Goal: Task Accomplishment & Management: Use online tool/utility

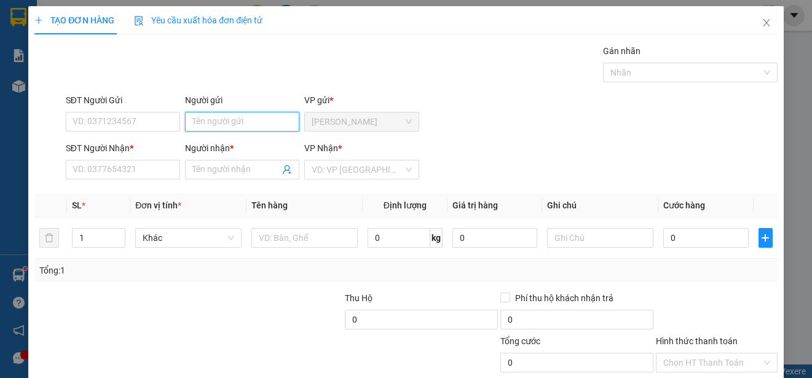
click at [260, 121] on input "Người gửi" at bounding box center [242, 122] width 114 height 20
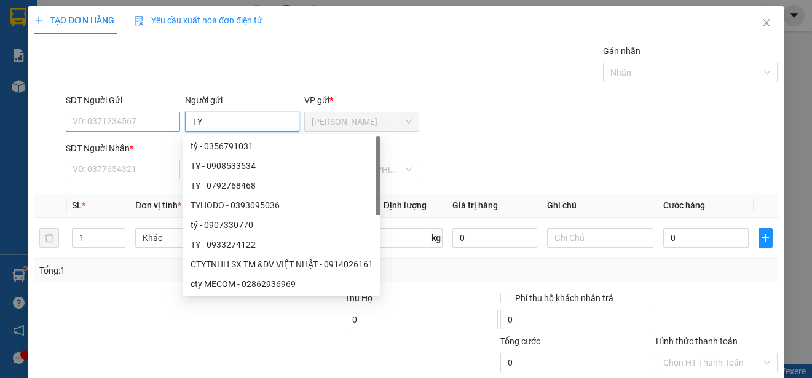
type input "TY"
click at [167, 123] on input "SĐT Người Gửi" at bounding box center [123, 122] width 114 height 20
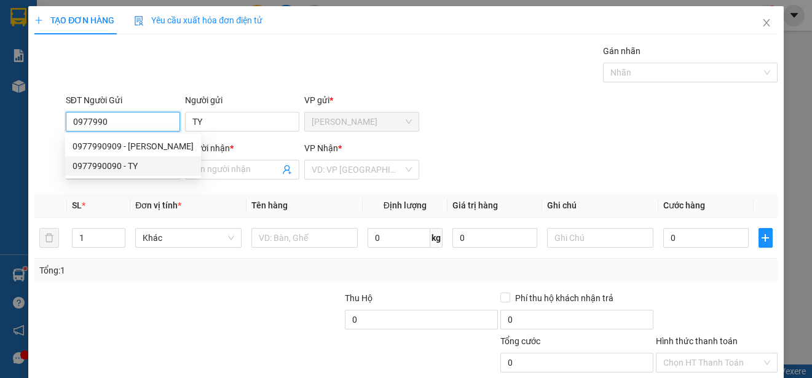
click at [133, 163] on div "0977990090 - TY" at bounding box center [133, 166] width 121 height 14
type input "0977990090"
type input "0947901168"
type input "PHƯƠNG"
type input "25.000"
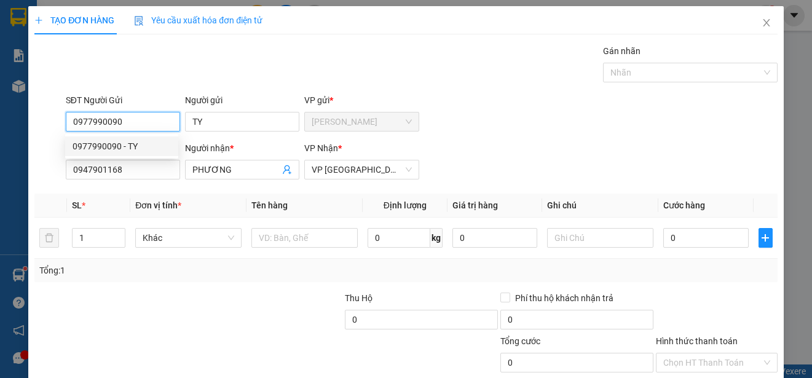
type input "25.000"
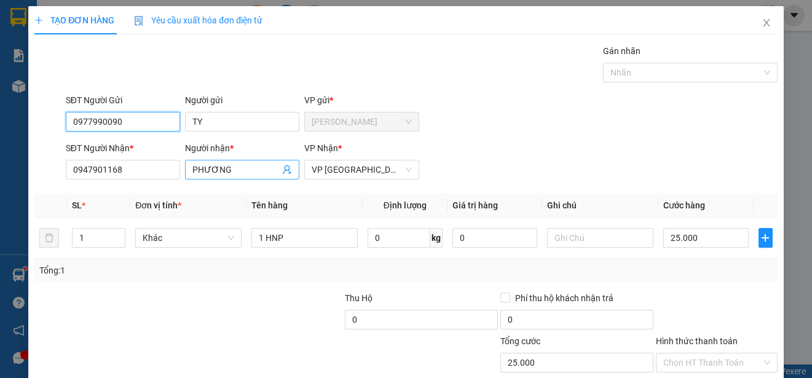
type input "0977990090"
click at [231, 170] on input "PHƯƠNG" at bounding box center [235, 170] width 87 height 14
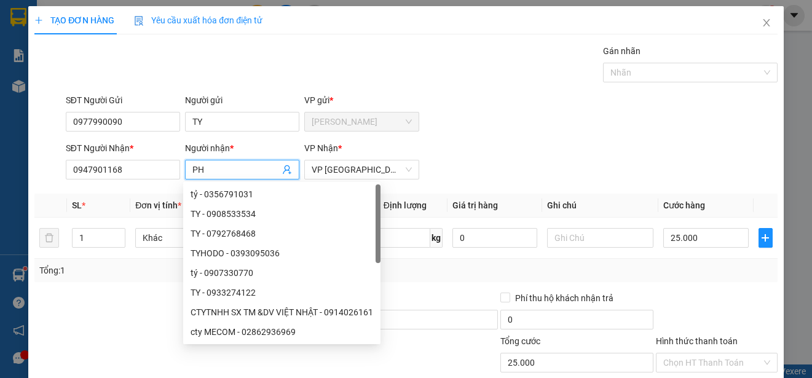
type input "P"
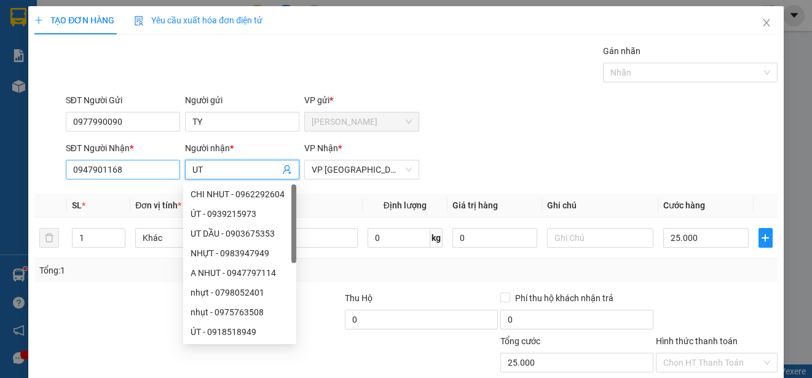
type input "UT"
click at [165, 168] on input "0947901168" at bounding box center [123, 170] width 114 height 20
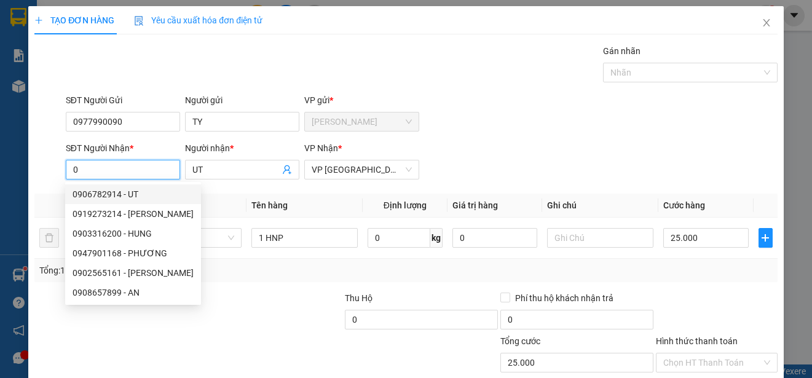
click at [131, 194] on div "0906782914 - UT" at bounding box center [133, 194] width 121 height 14
type input "0906782914"
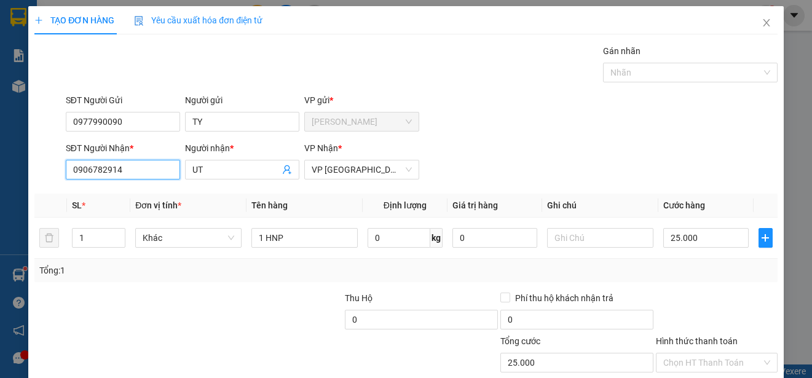
type input "20.000"
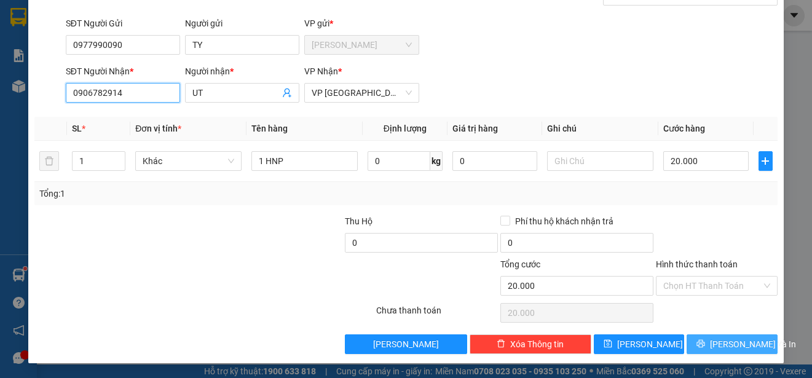
type input "0906782914"
click at [740, 341] on span "[PERSON_NAME] và In" at bounding box center [753, 344] width 86 height 14
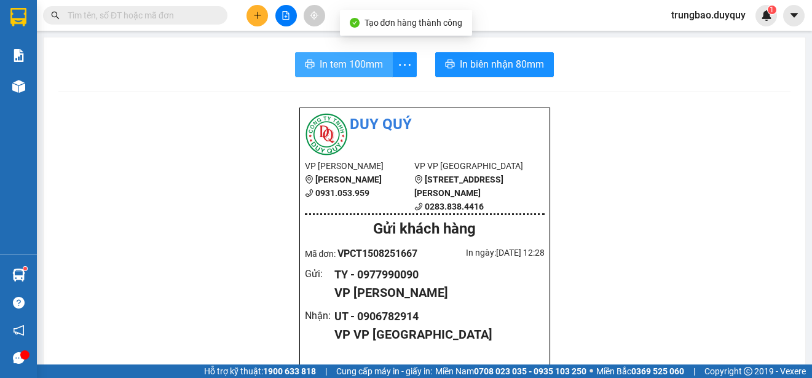
click at [343, 53] on button "In tem 100mm" at bounding box center [344, 64] width 98 height 25
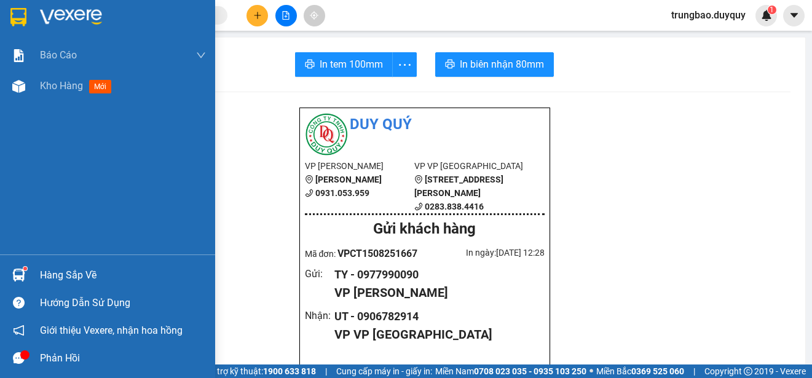
click at [21, 15] on img at bounding box center [18, 17] width 16 height 18
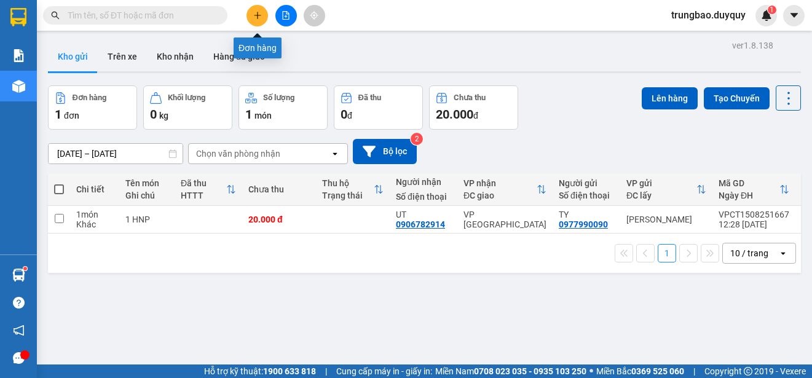
click at [259, 19] on icon "plus" at bounding box center [257, 15] width 9 height 9
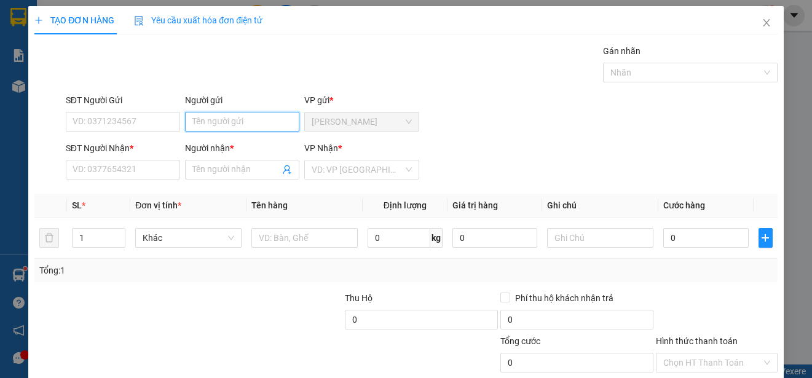
click at [264, 121] on input "Người gửi" at bounding box center [242, 122] width 114 height 20
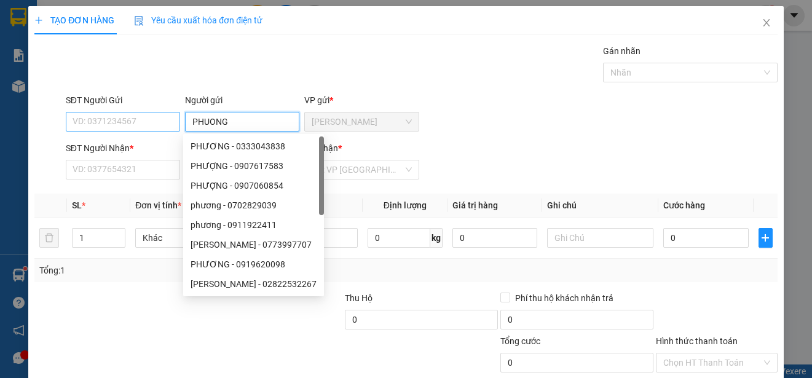
type input "PHUONG"
click at [167, 127] on input "SĐT Người Gửi" at bounding box center [123, 122] width 114 height 20
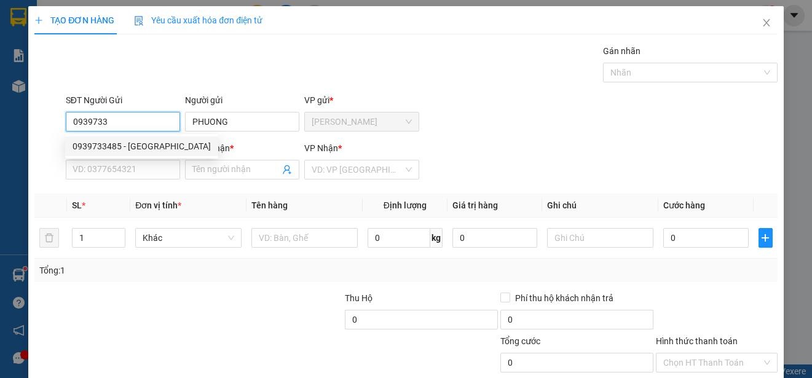
drag, startPoint x: 159, startPoint y: 144, endPoint x: 207, endPoint y: 162, distance: 51.4
click at [159, 143] on div "0939733485 - [GEOGRAPHIC_DATA]" at bounding box center [142, 146] width 138 height 14
type input "0939733485"
type input "0327712345"
type input "CHIN"
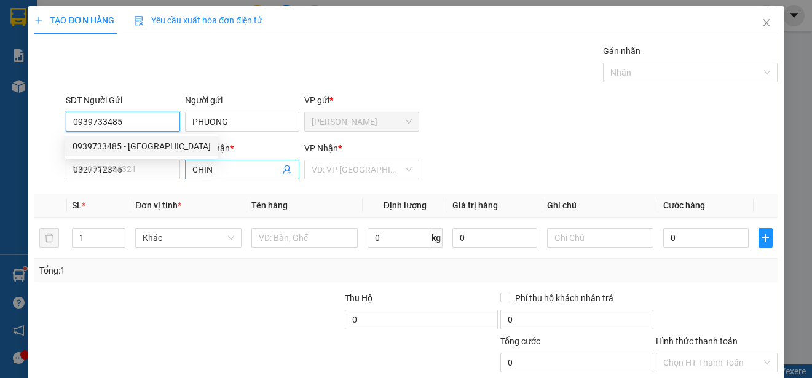
type input "90.000"
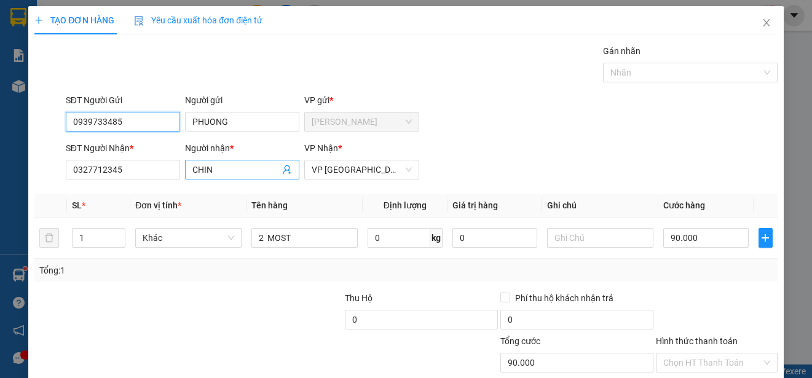
type input "0939733485"
click at [219, 170] on input "CHIN" at bounding box center [235, 170] width 87 height 14
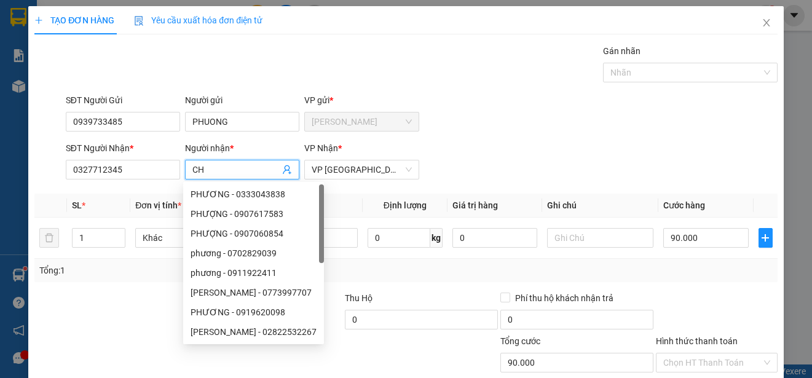
type input "C"
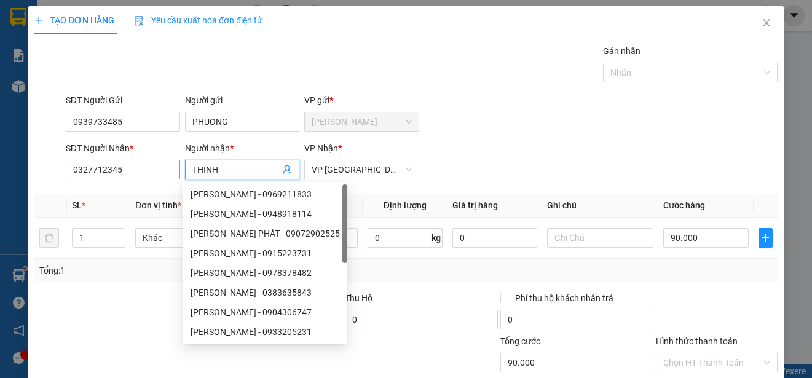
type input "THINH"
click at [124, 173] on input "0327712345" at bounding box center [123, 170] width 114 height 20
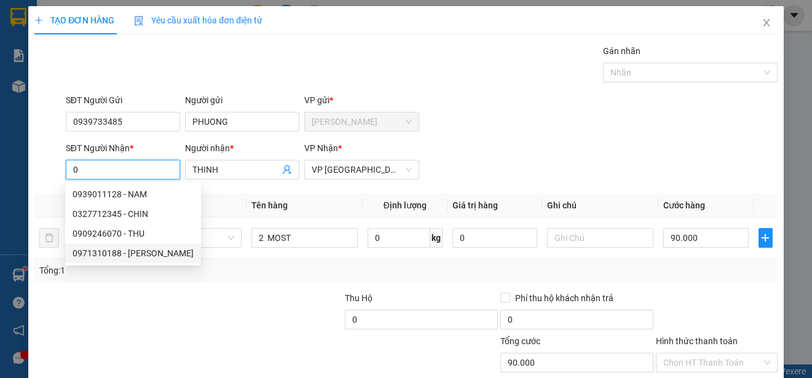
click at [138, 250] on div "0971310188 - [PERSON_NAME]" at bounding box center [133, 253] width 121 height 14
type input "0971310188"
type input "30.000"
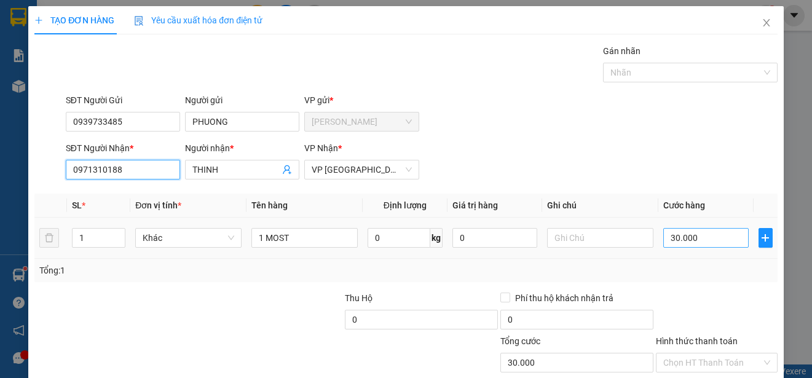
type input "0971310188"
click at [663, 235] on input "30.000" at bounding box center [705, 238] width 85 height 20
type input "0"
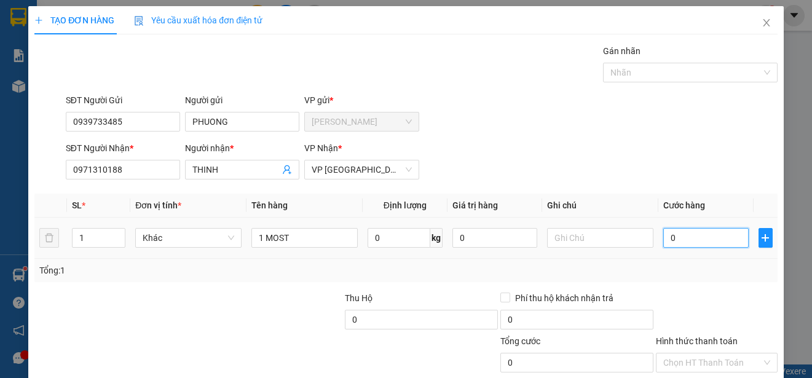
click at [663, 235] on input "0" at bounding box center [705, 238] width 85 height 20
type input "40"
type input "400"
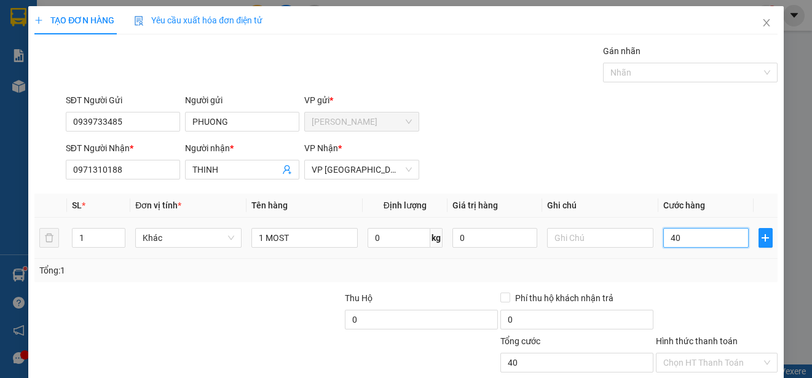
type input "400"
type input "4.000"
type input "40.000"
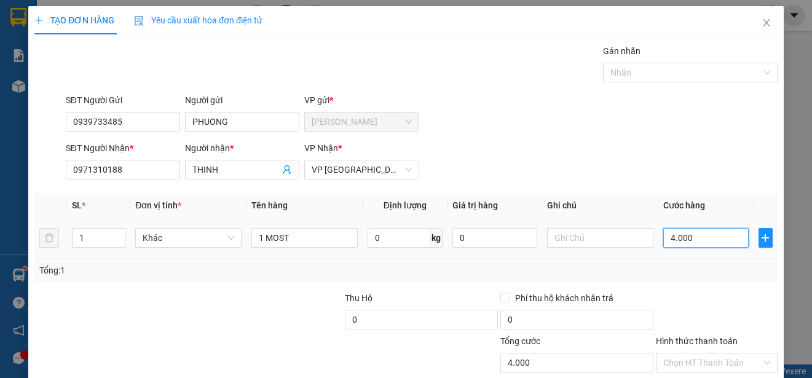
type input "40.000"
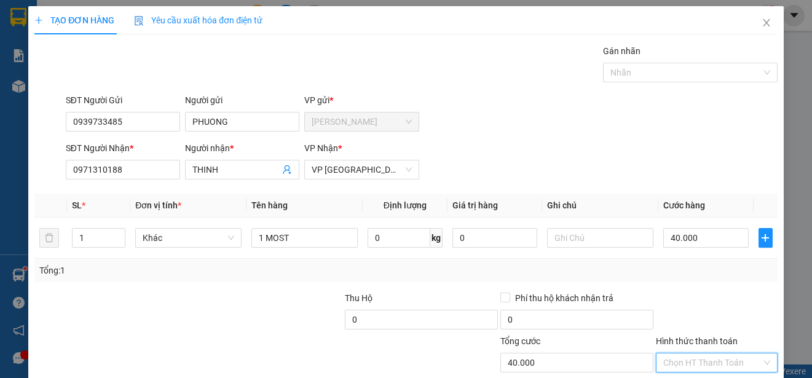
click at [745, 353] on input "Hình thức thanh toán" at bounding box center [712, 362] width 98 height 18
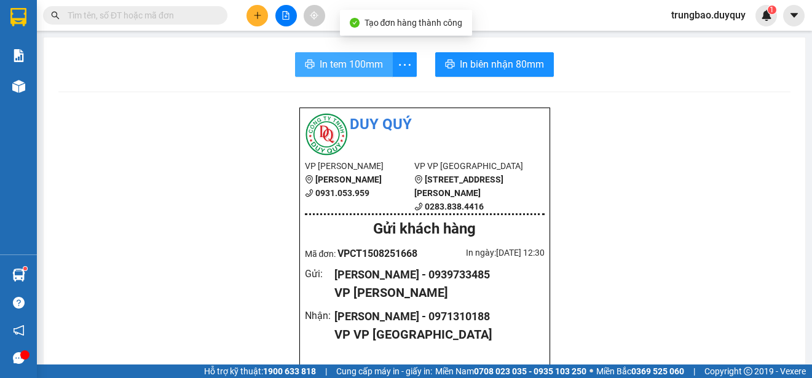
click at [330, 62] on span "In tem 100mm" at bounding box center [351, 64] width 63 height 15
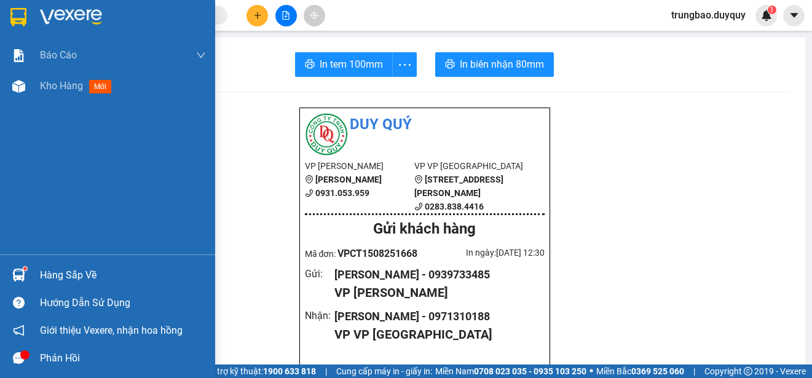
click at [20, 17] on img at bounding box center [18, 17] width 16 height 18
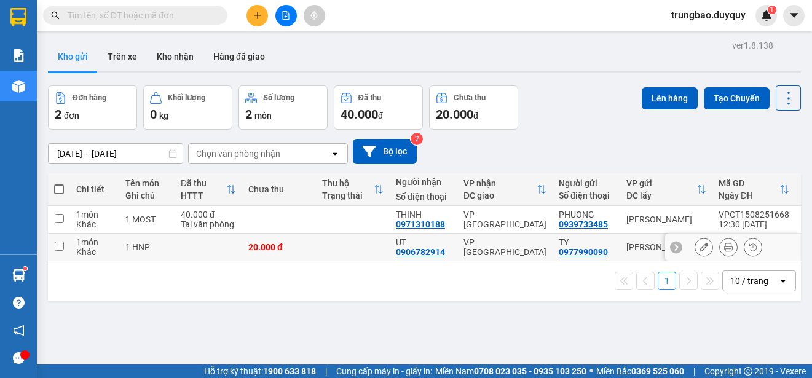
click at [60, 248] on input "checkbox" at bounding box center [59, 246] width 9 height 9
checkbox input "true"
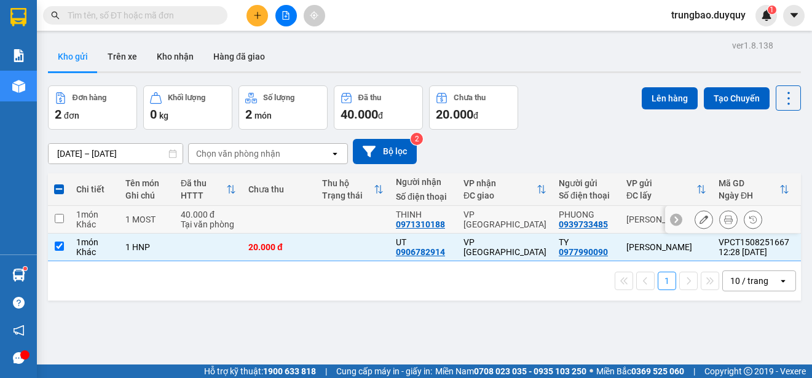
click at [60, 216] on input "checkbox" at bounding box center [59, 218] width 9 height 9
checkbox input "true"
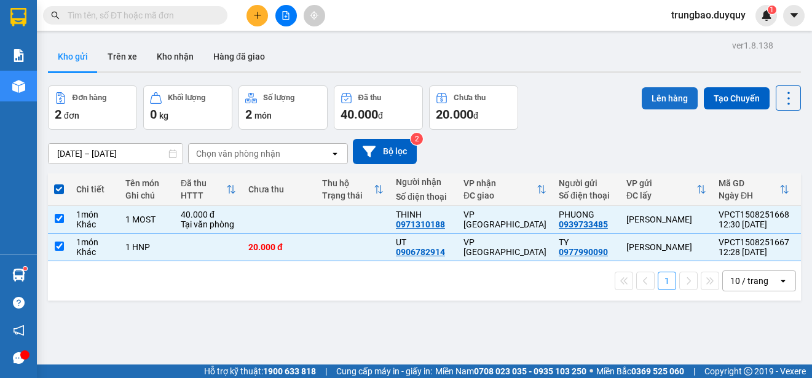
click at [675, 100] on button "Lên hàng" at bounding box center [670, 98] width 56 height 22
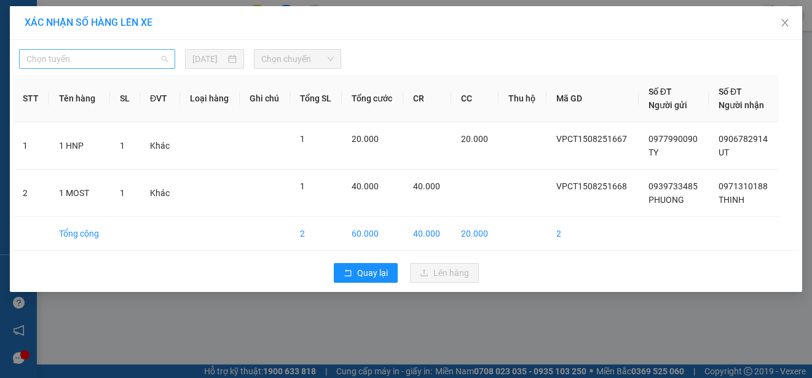
click at [141, 60] on span "Chọn tuyến" at bounding box center [96, 59] width 141 height 18
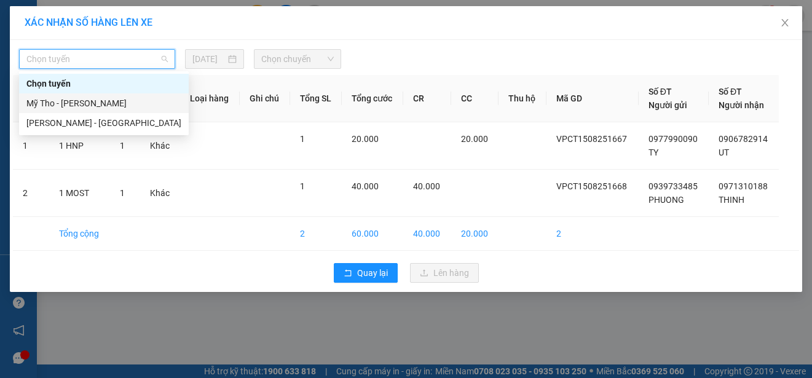
click at [129, 105] on div "Mỹ Tho - [PERSON_NAME]" at bounding box center [103, 103] width 155 height 14
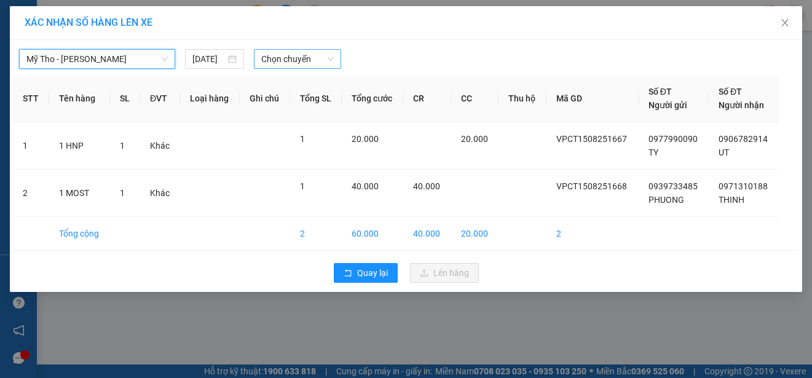
click at [301, 60] on span "Chọn chuyến" at bounding box center [297, 59] width 72 height 18
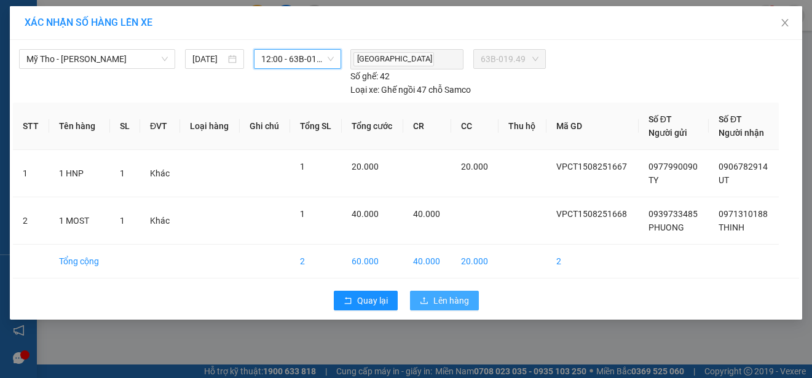
click at [468, 300] on button "Lên hàng" at bounding box center [444, 301] width 69 height 20
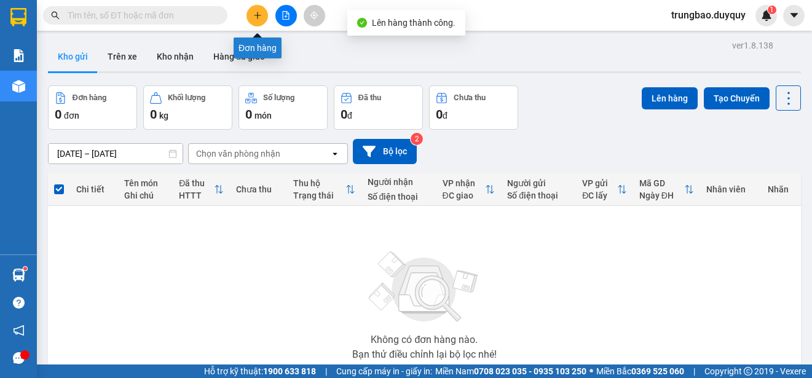
click at [254, 20] on button at bounding box center [257, 16] width 22 height 22
